Goal: Information Seeking & Learning: Learn about a topic

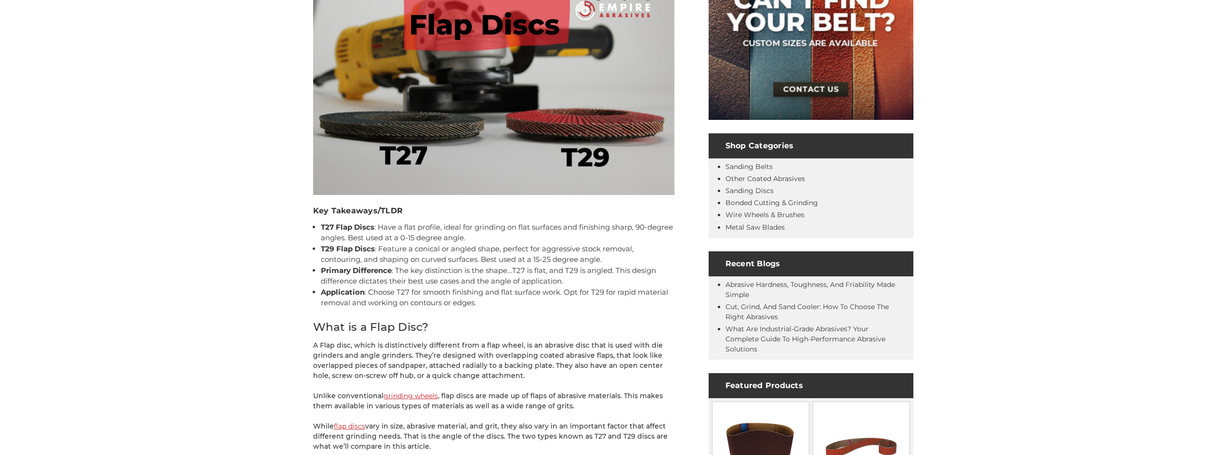
scroll to position [241, 0]
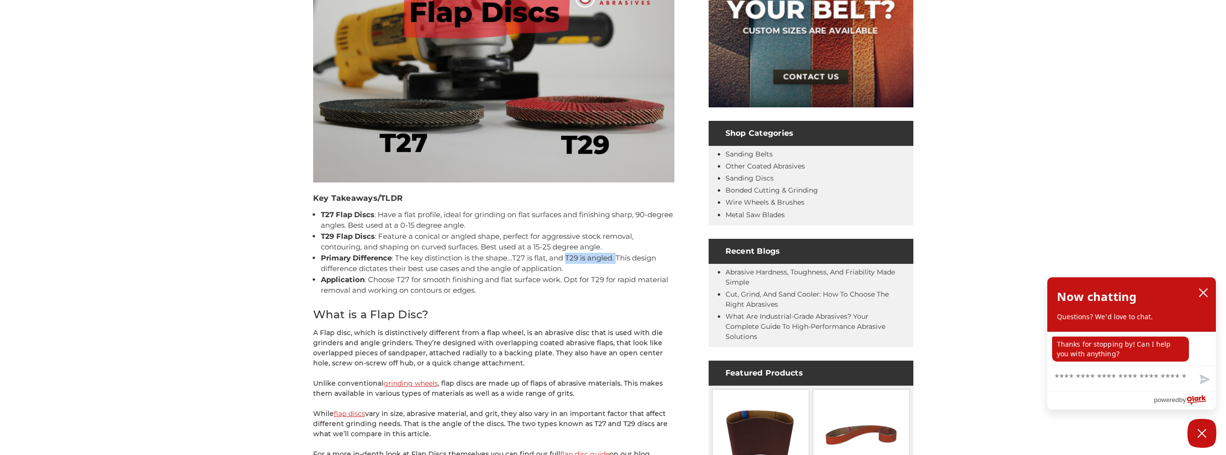
drag, startPoint x: 617, startPoint y: 258, endPoint x: 569, endPoint y: 260, distance: 48.2
click at [569, 260] on li "Primary Difference : The key distinction is the shape…T27 is flat, and T29 is a…" at bounding box center [498, 264] width 354 height 22
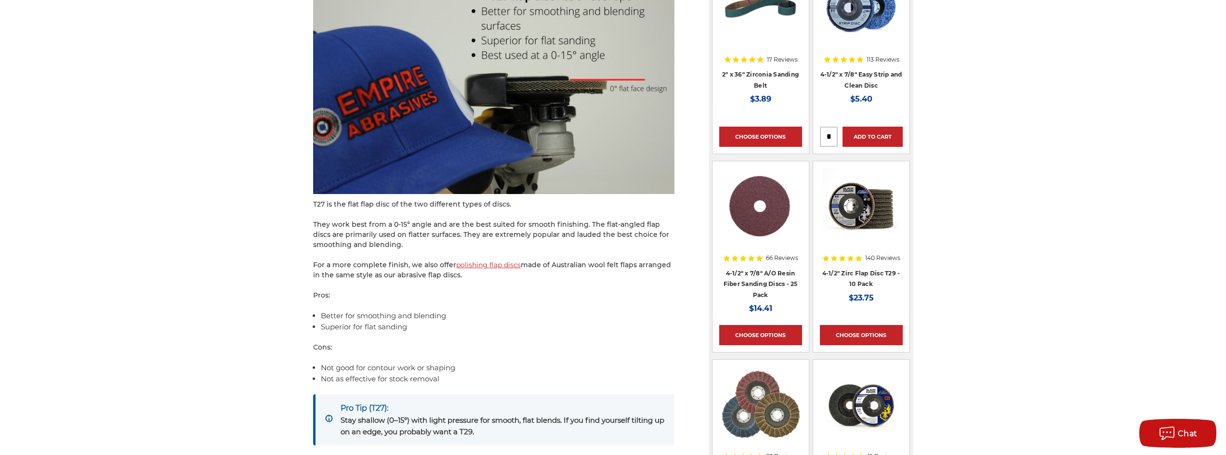
scroll to position [868, 0]
click at [489, 264] on link "polishing flap discs" at bounding box center [488, 264] width 65 height 9
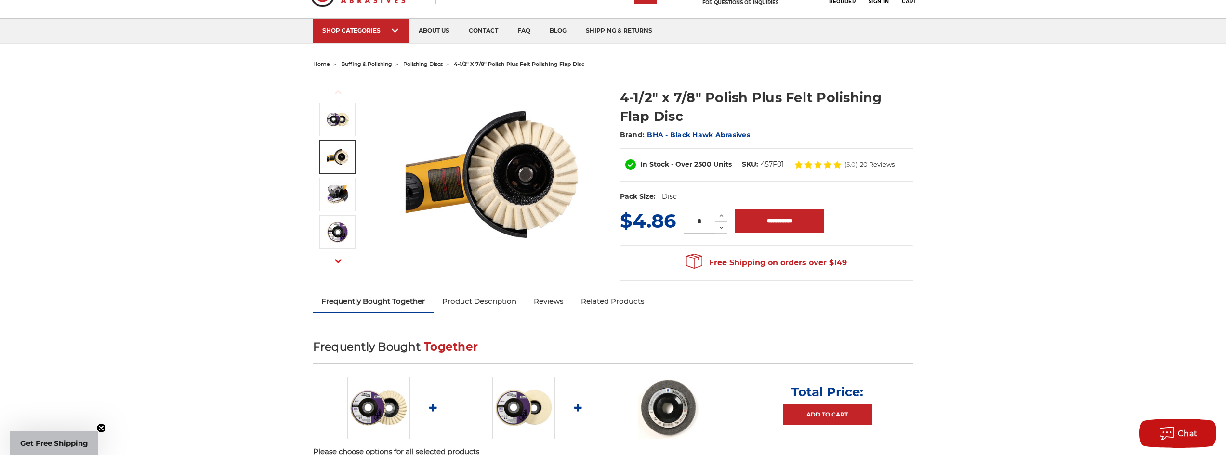
click at [337, 163] on img at bounding box center [338, 157] width 24 height 24
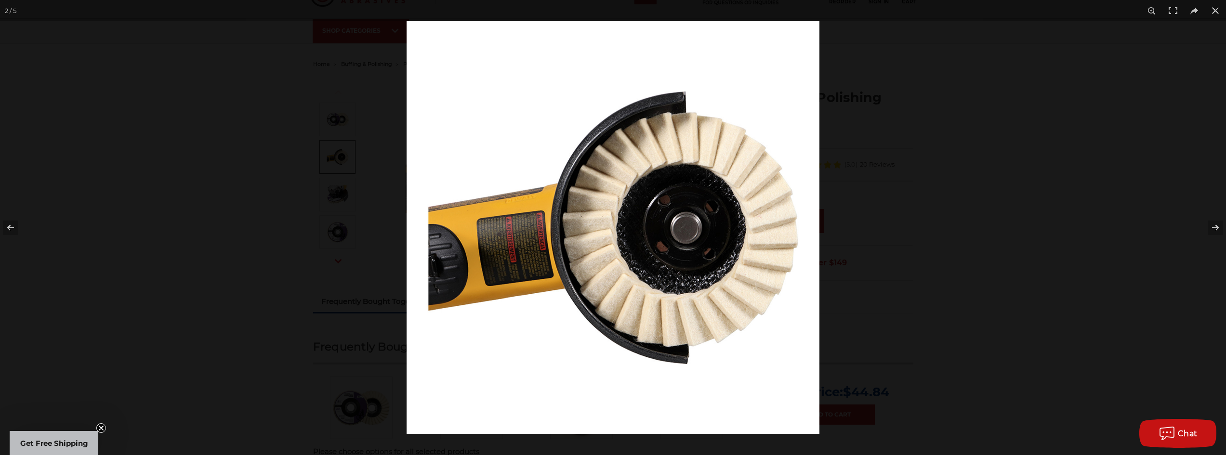
click at [289, 177] on div at bounding box center [613, 227] width 1226 height 455
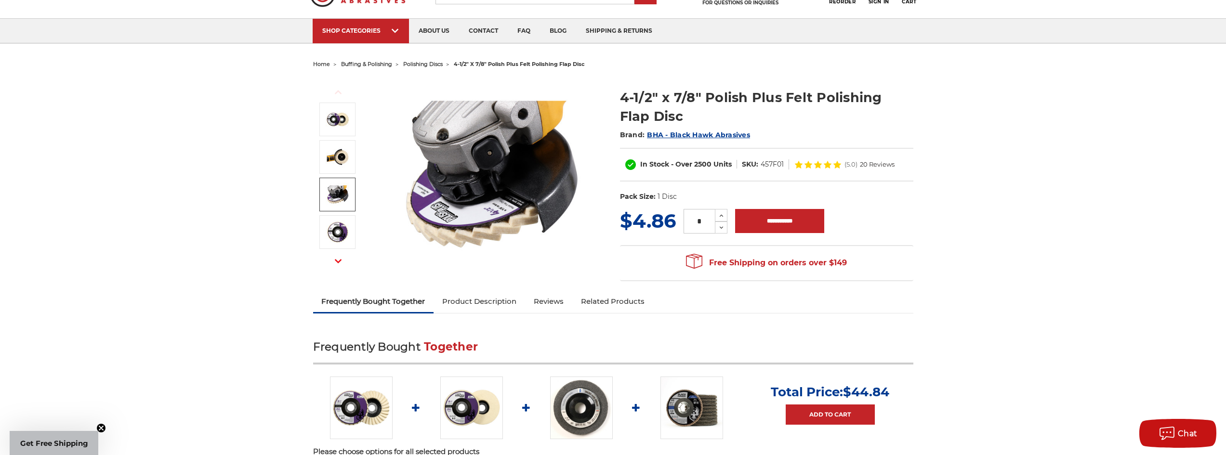
click at [340, 194] on img at bounding box center [338, 195] width 24 height 24
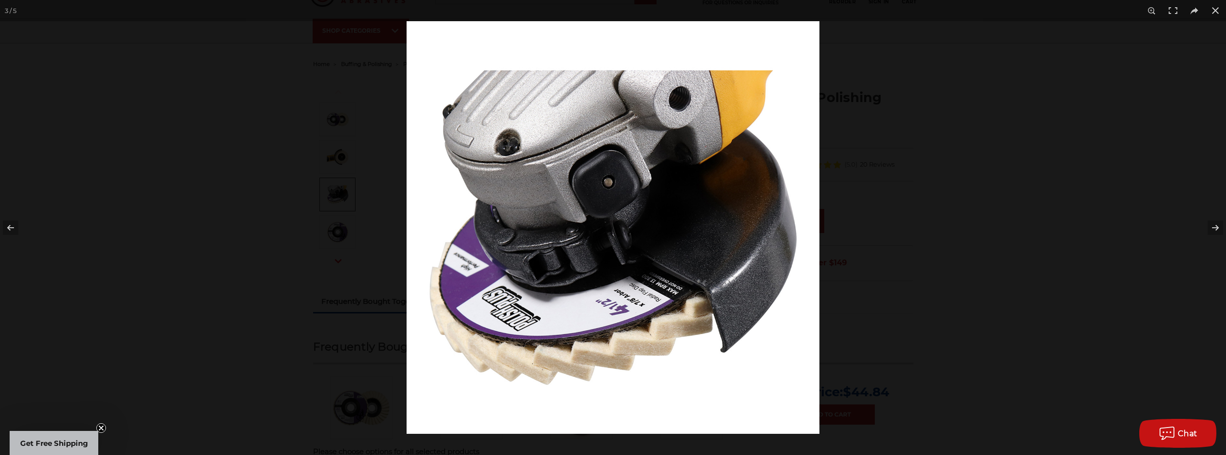
click at [281, 278] on div at bounding box center [613, 227] width 1226 height 455
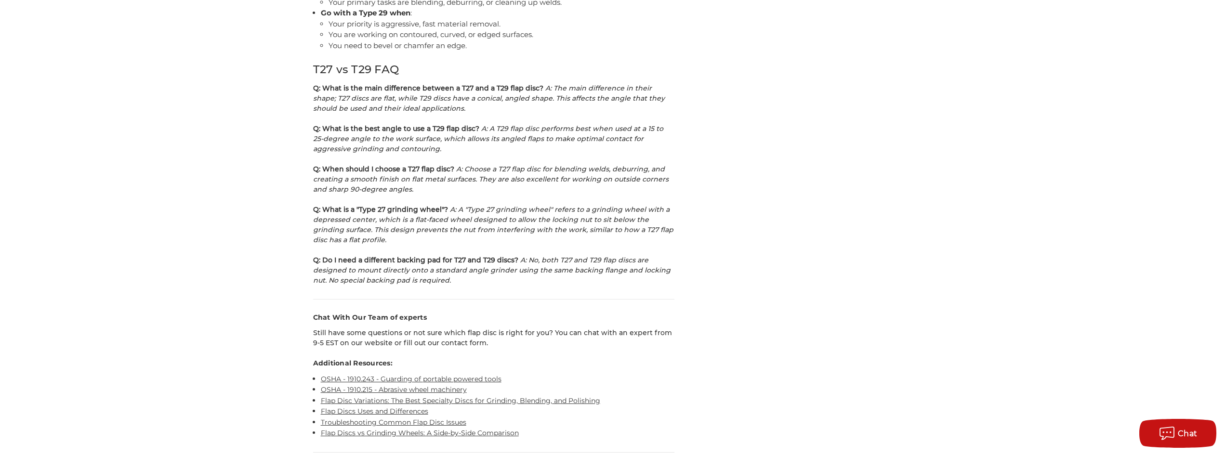
scroll to position [2554, 0]
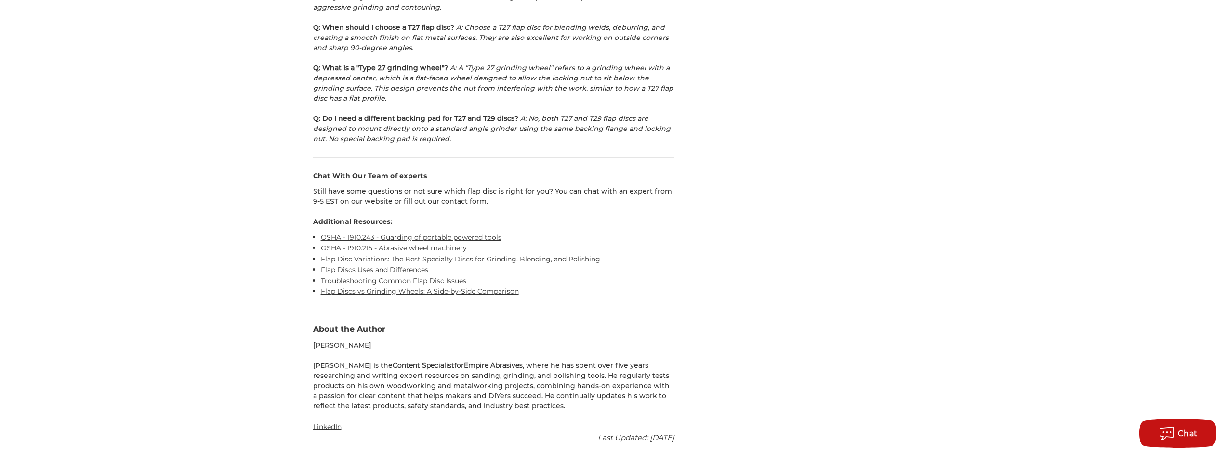
click at [467, 233] on link "OSHA - 1910.243 - Guarding of portable powered tools" at bounding box center [411, 237] width 181 height 9
